Goal: Task Accomplishment & Management: Manage account settings

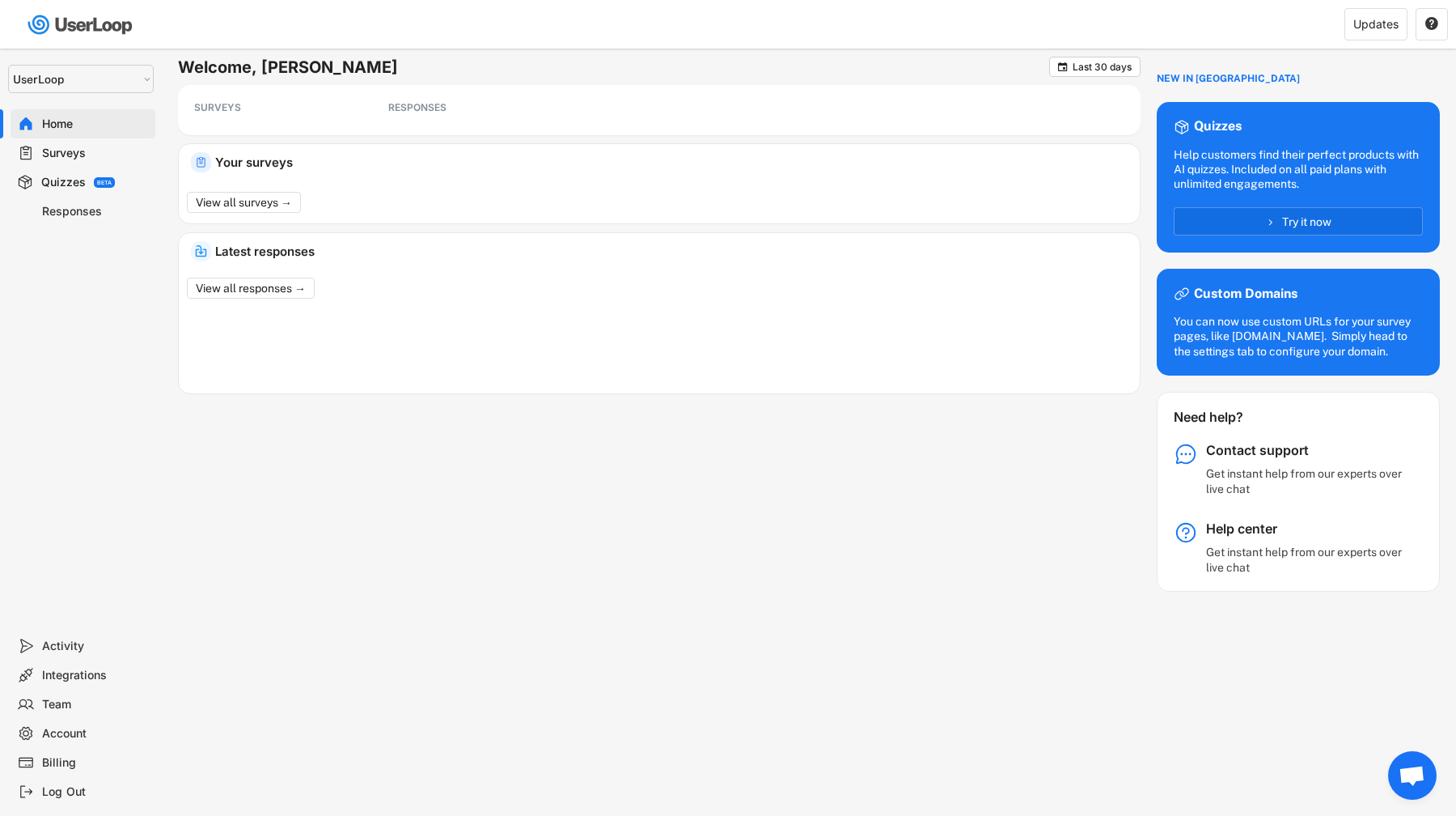
select select ""1348695171700984260__LOOKUP__1654705041975x127494467392634880""
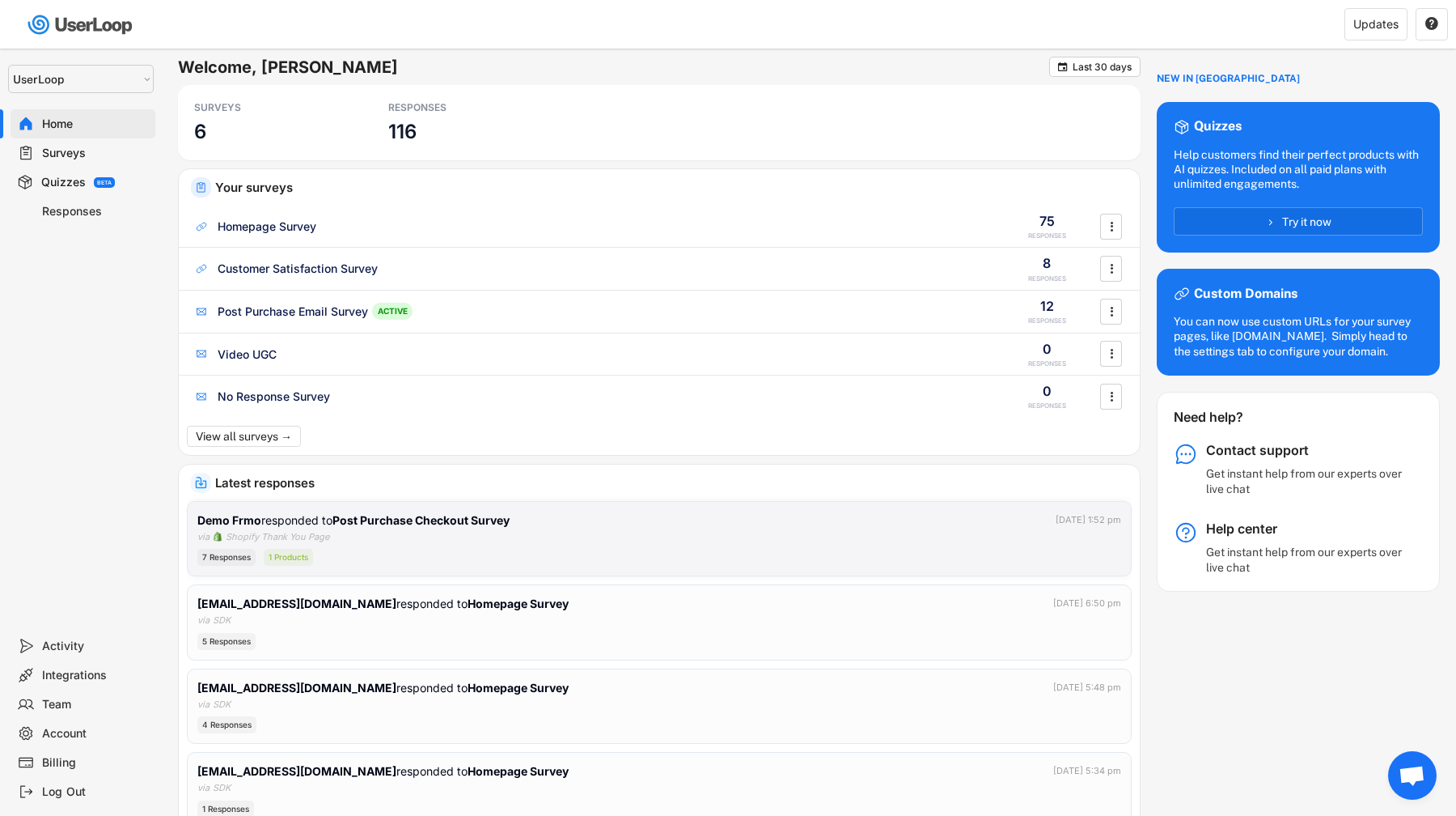
click at [627, 553] on div "7 Responses 1 Products" at bounding box center [659, 557] width 923 height 17
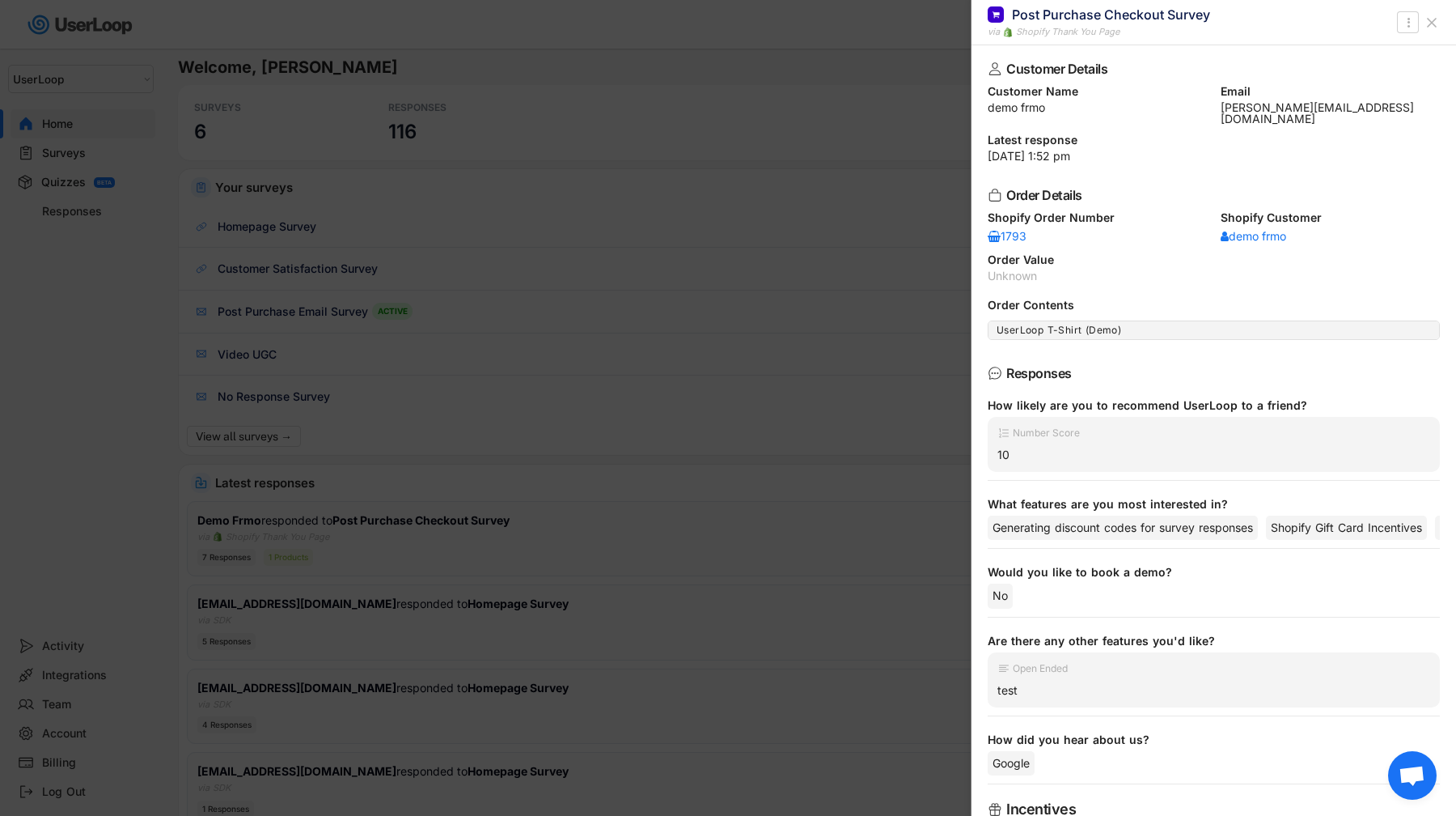
click at [627, 553] on div at bounding box center [728, 408] width 1456 height 816
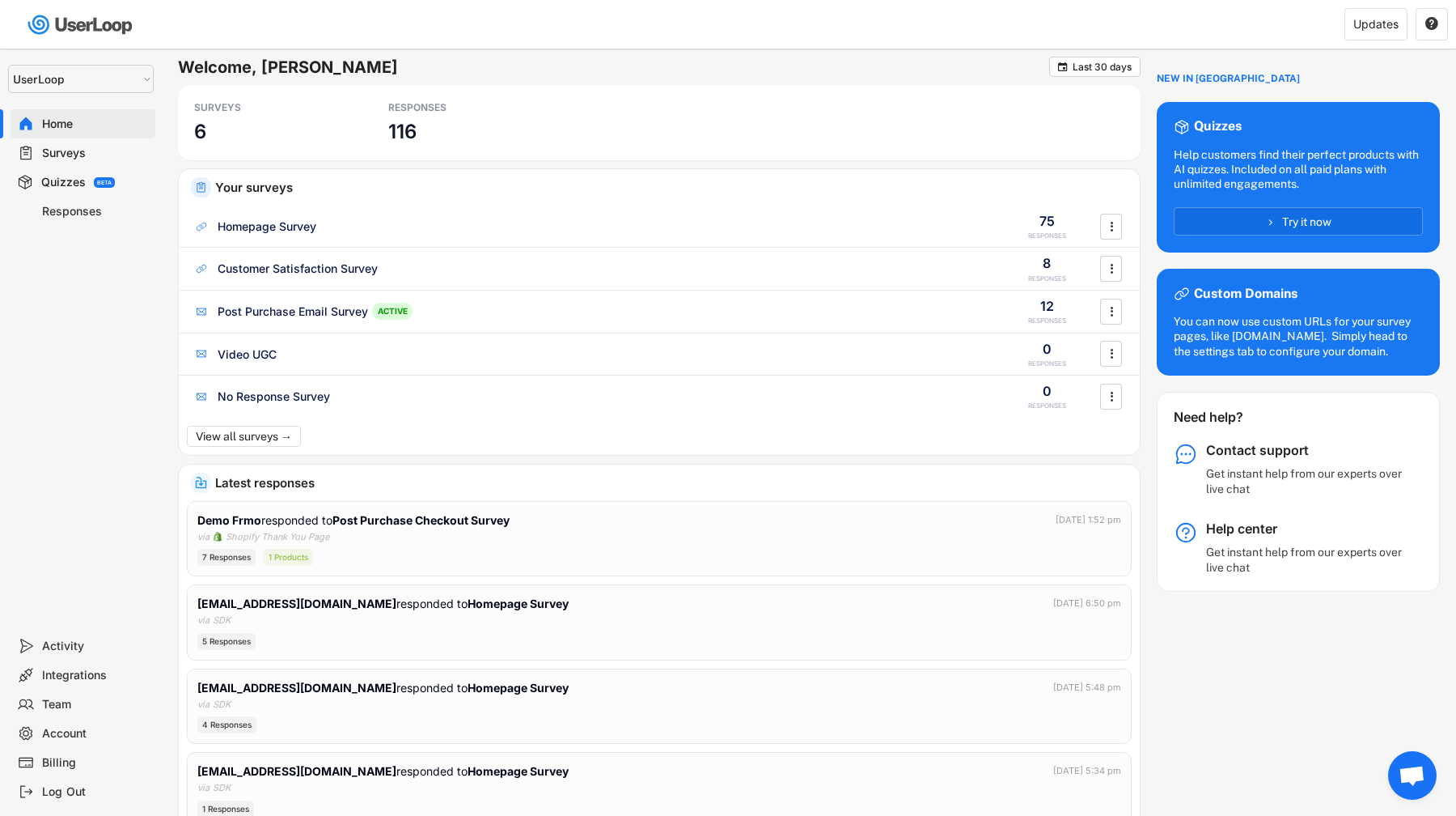
click at [71, 730] on div "Account" at bounding box center [95, 734] width 107 height 16
select select ""en""
select select ""no_throttling""
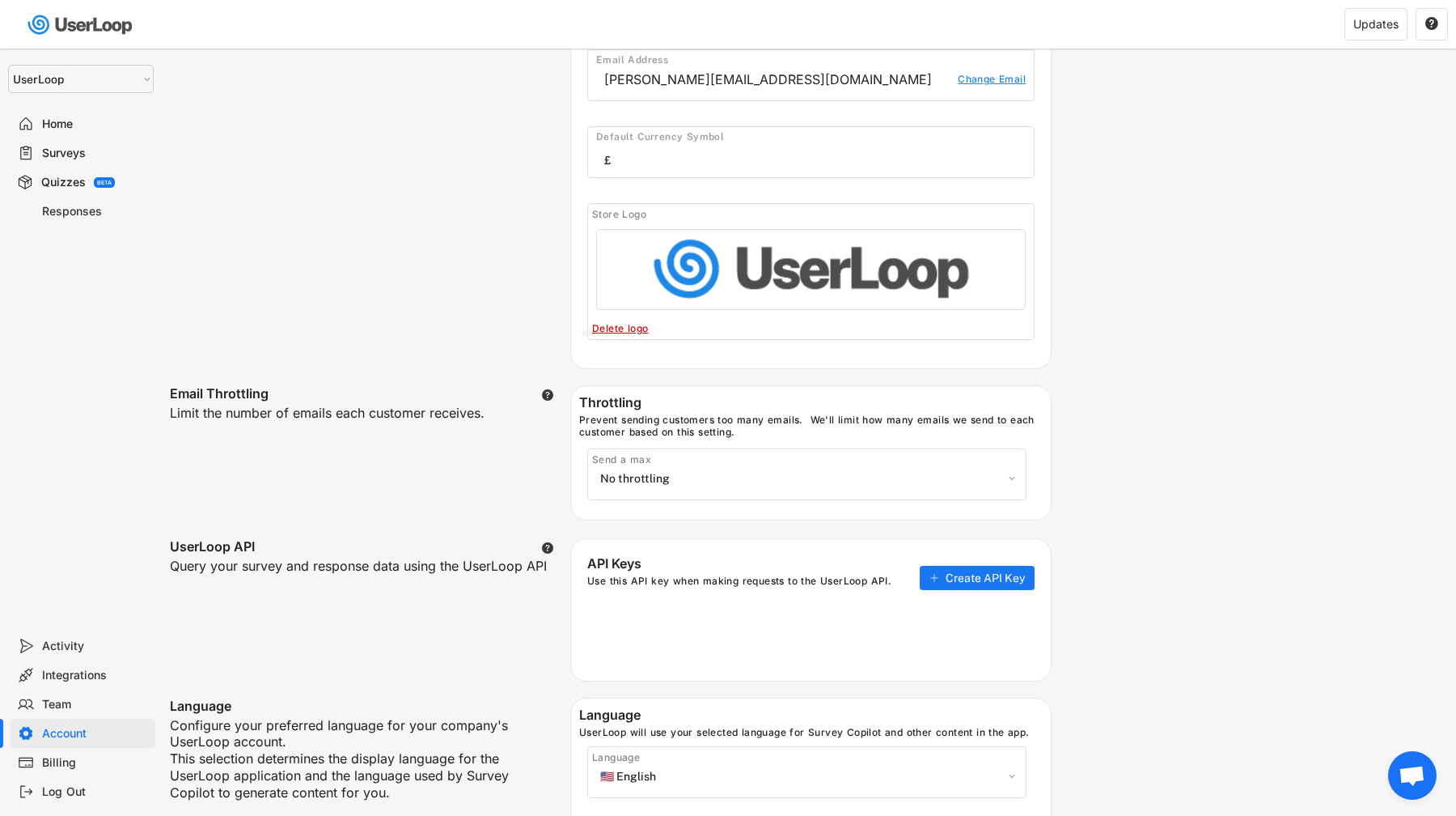
scroll to position [240, 0]
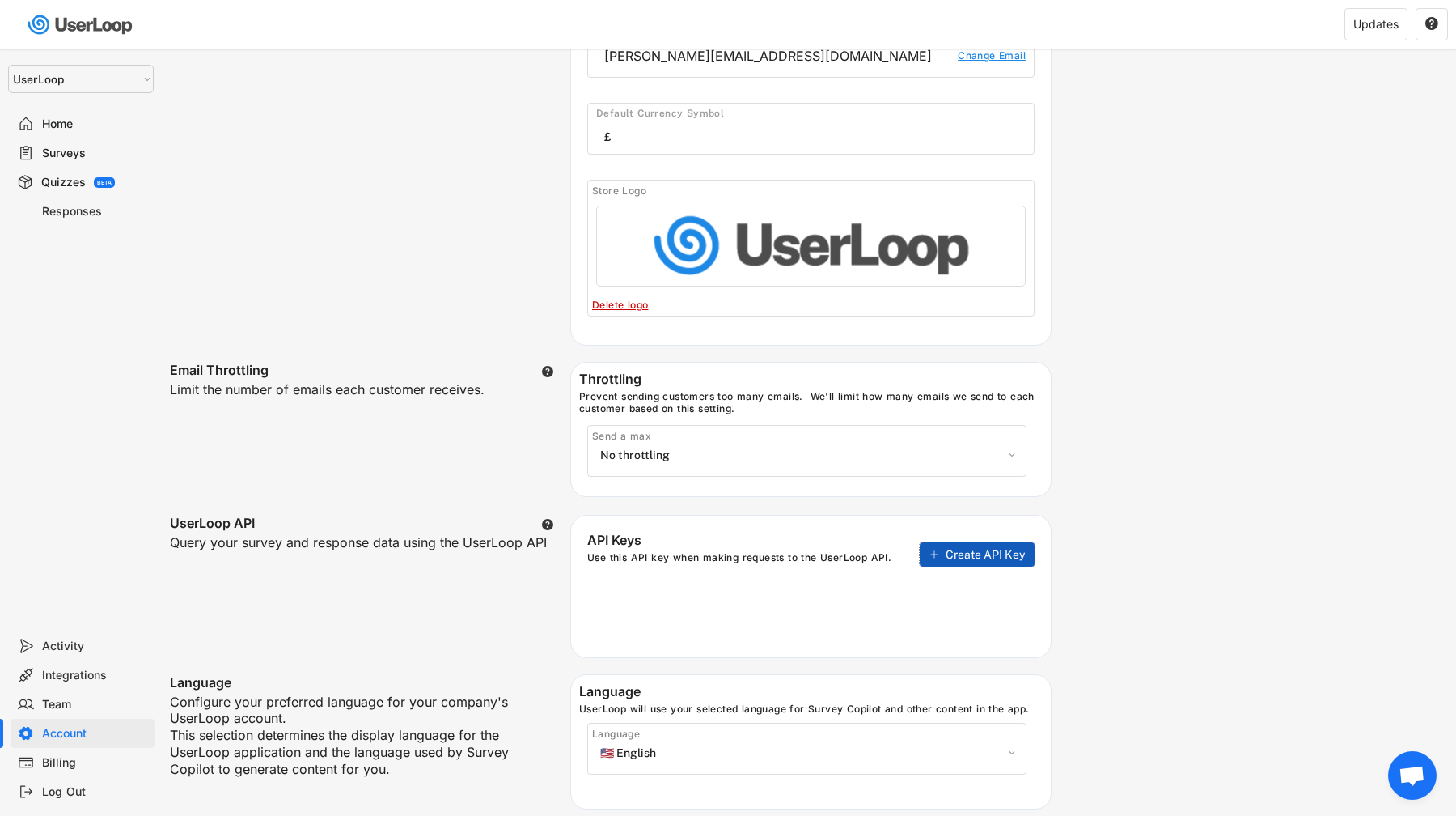
click at [962, 549] on span "Create API Key" at bounding box center [986, 555] width 80 height 12
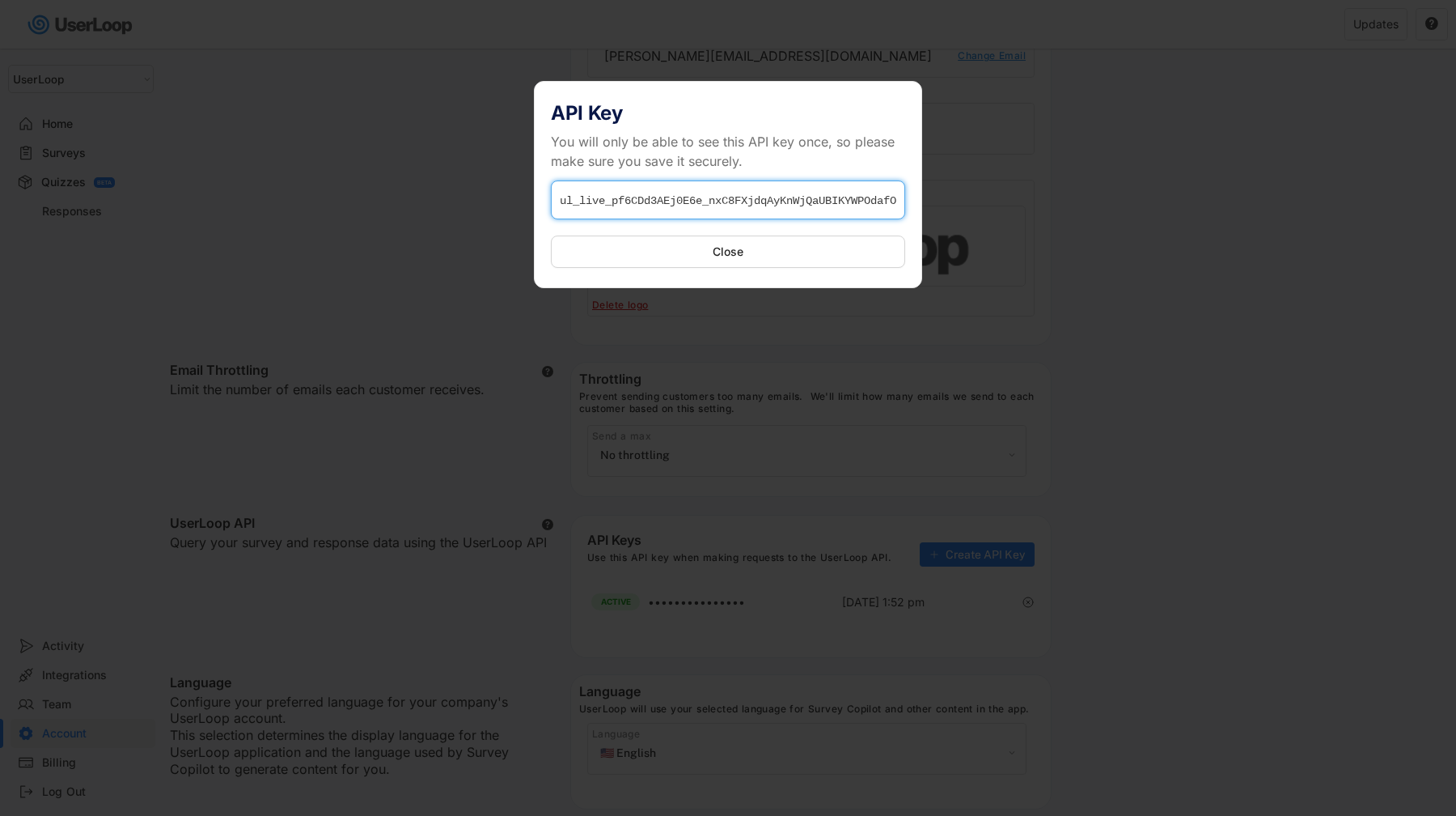
click at [729, 198] on input "input" at bounding box center [728, 199] width 354 height 39
click at [1199, 144] on div at bounding box center [728, 408] width 1456 height 816
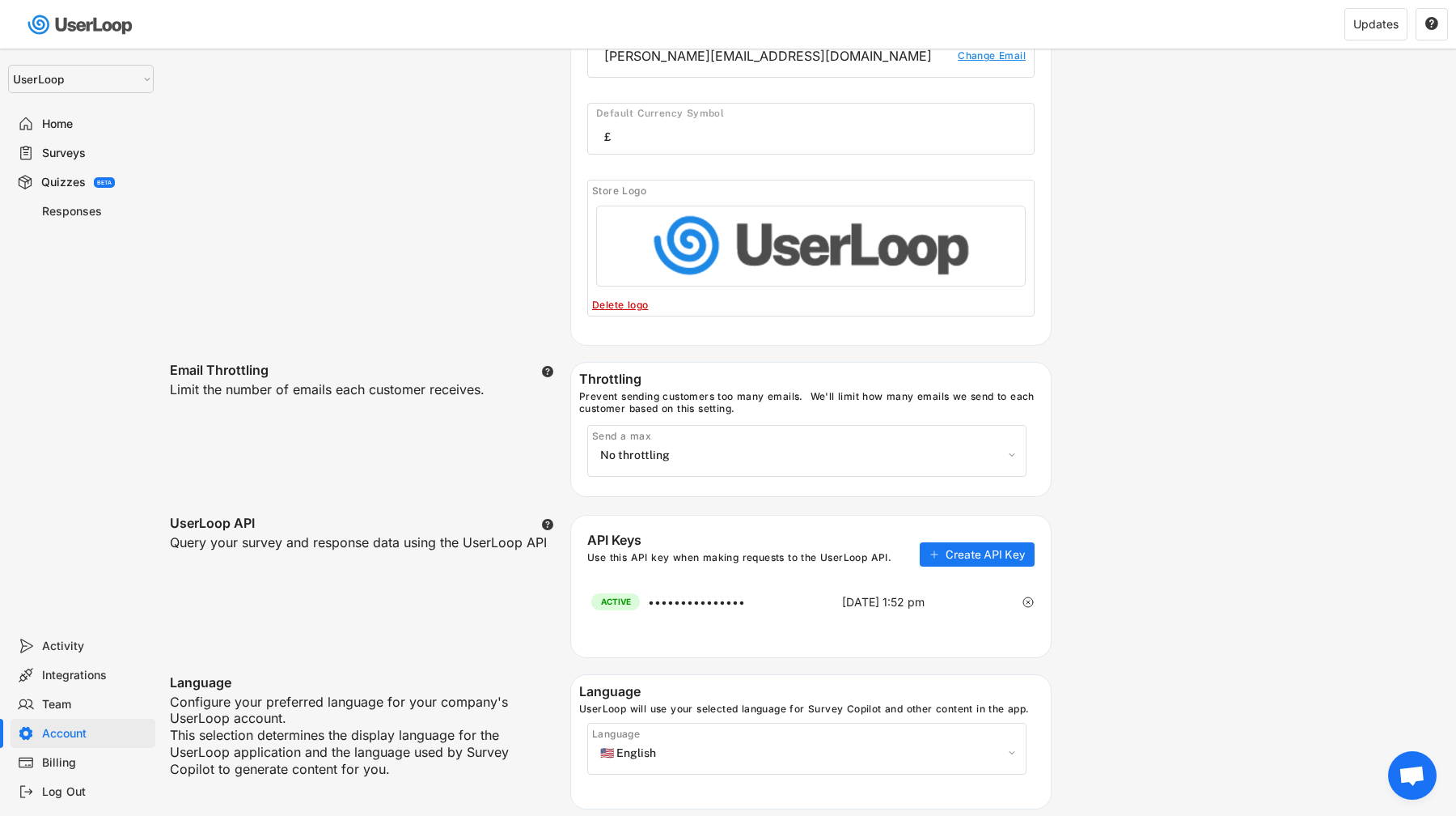
click at [46, 113] on div "Home" at bounding box center [83, 124] width 145 height 29
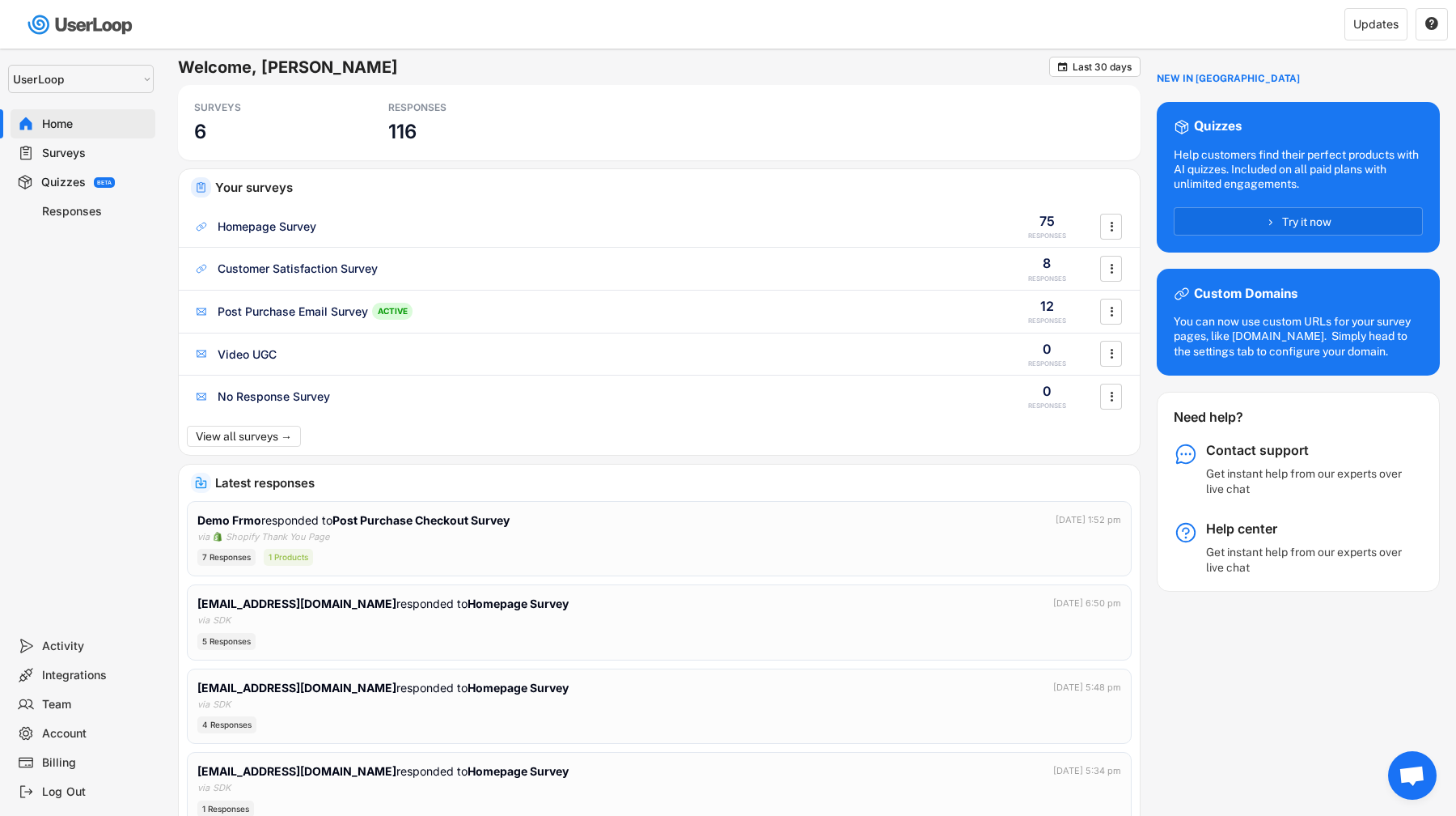
click at [51, 740] on div "Account" at bounding box center [83, 733] width 145 height 29
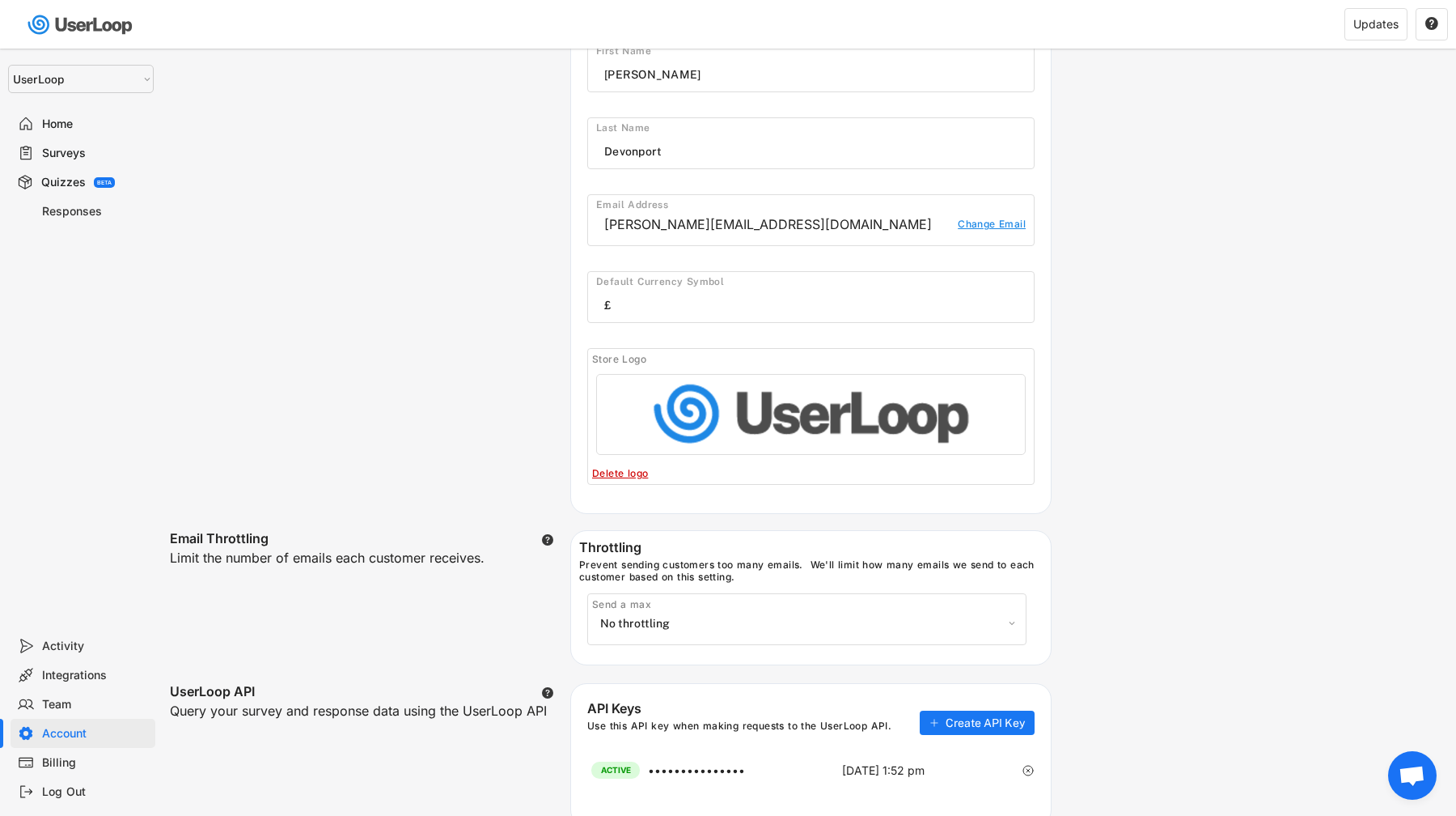
scroll to position [71, 0]
